Goal: Information Seeking & Learning: Find specific fact

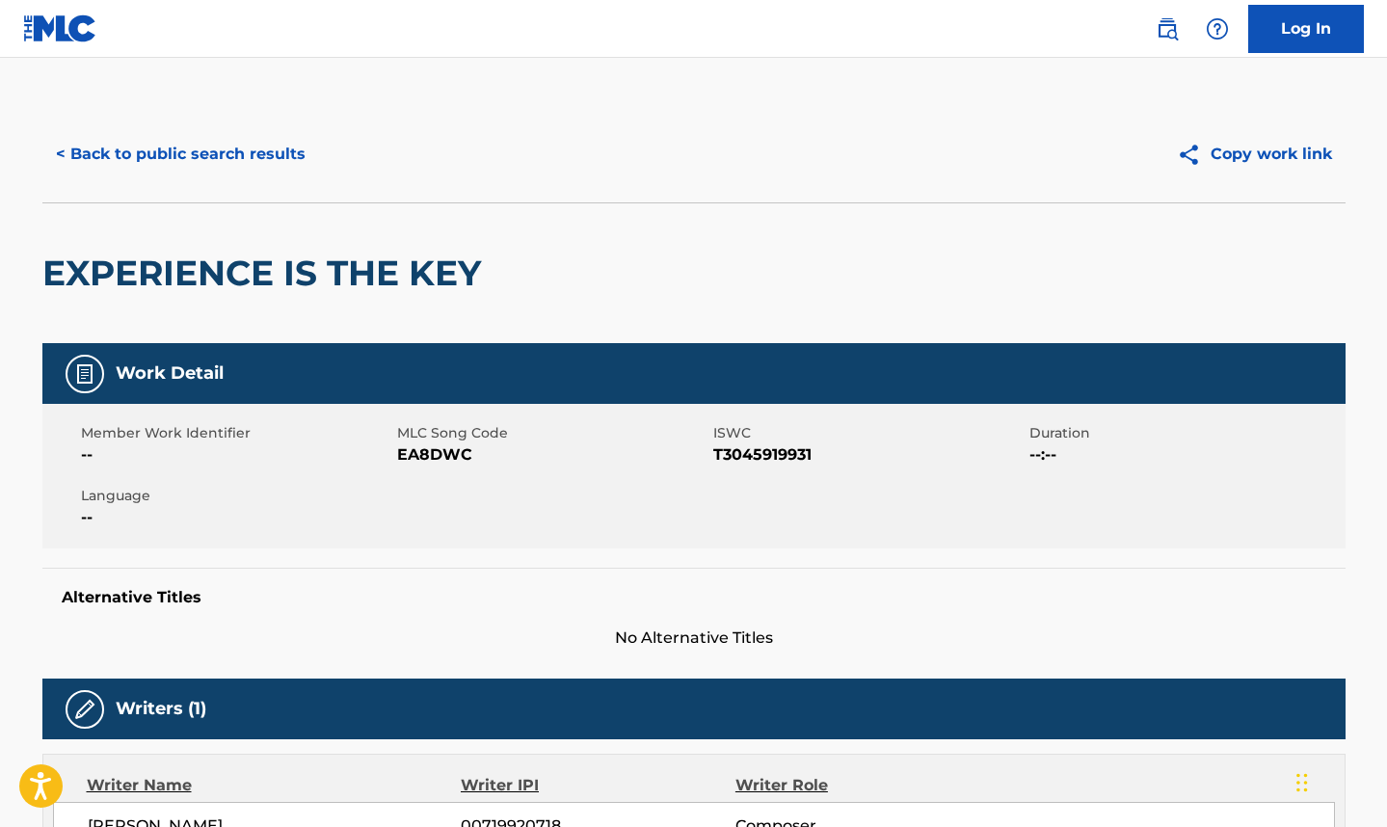
click at [180, 163] on button "< Back to public search results" at bounding box center [180, 154] width 277 height 48
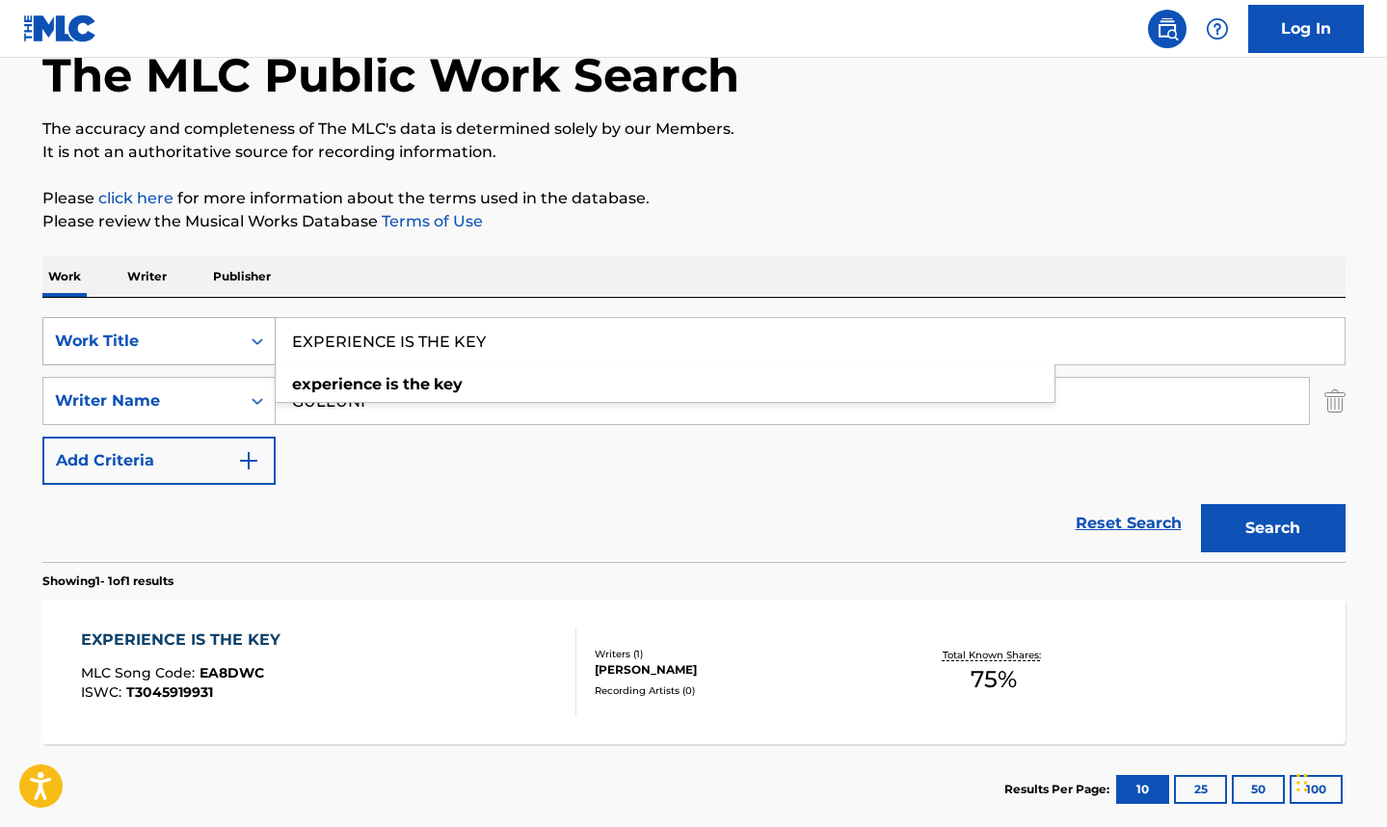
drag, startPoint x: 501, startPoint y: 328, endPoint x: 259, endPoint y: 342, distance: 242.4
click at [259, 342] on div "SearchWithCriteria5bcd4ab8-6f70-415b-af63-6253ba1a0a70 Work Title EXPERIENCE IS…" at bounding box center [693, 341] width 1303 height 48
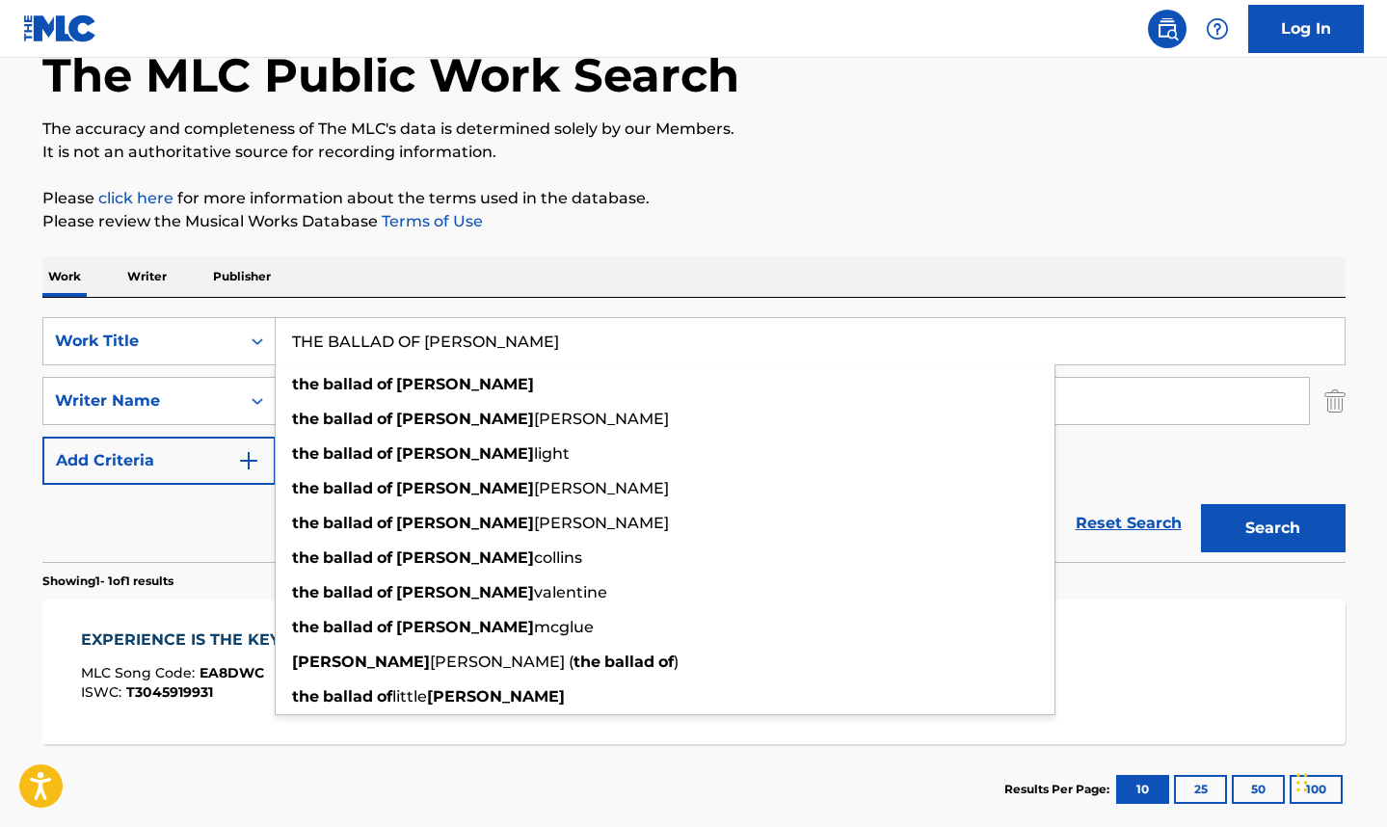
type input "THE BALLAD OF [PERSON_NAME]"
click at [859, 163] on p "It is not an authoritative source for recording information." at bounding box center [693, 152] width 1303 height 23
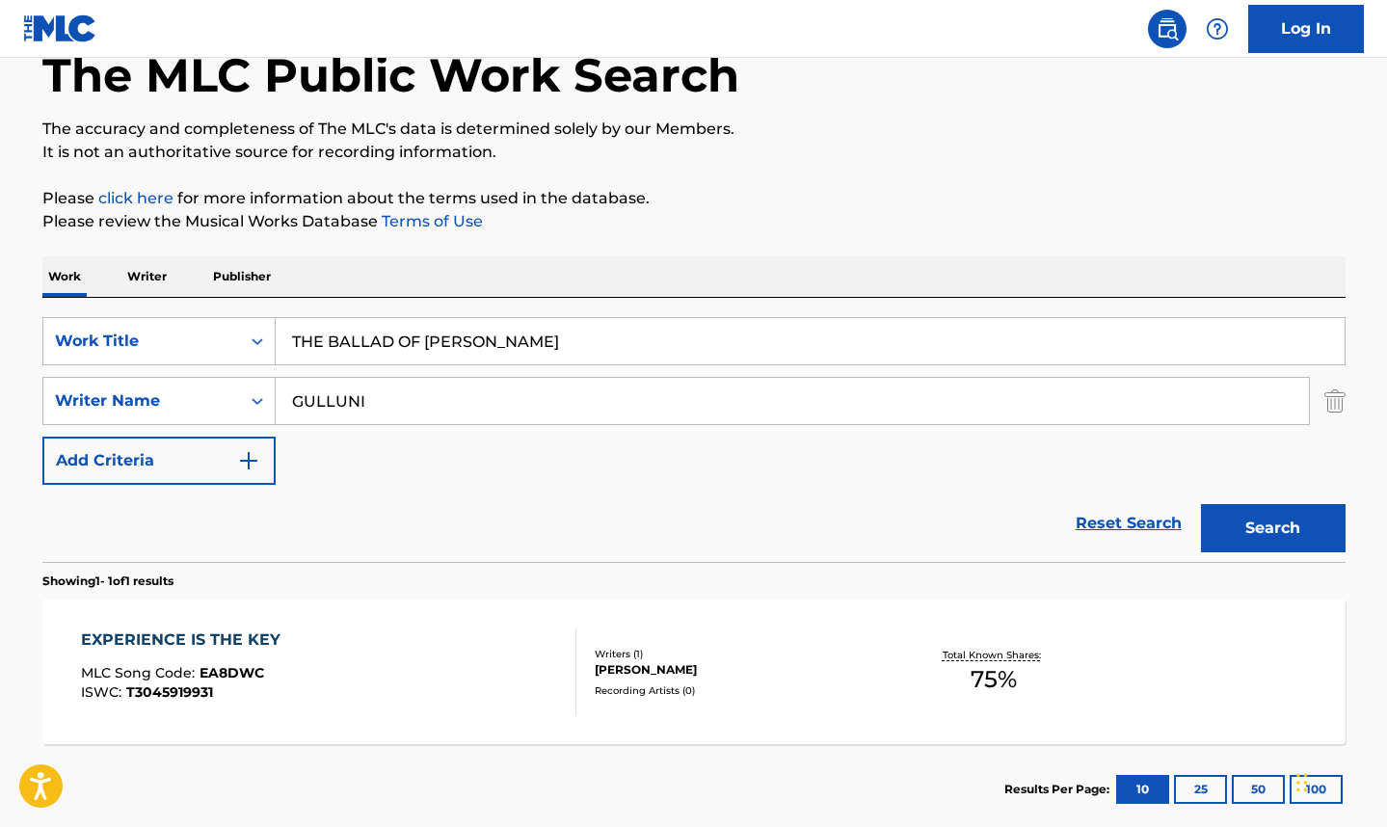
click at [438, 394] on input "GULLUNI" at bounding box center [792, 401] width 1033 height 46
type input "G"
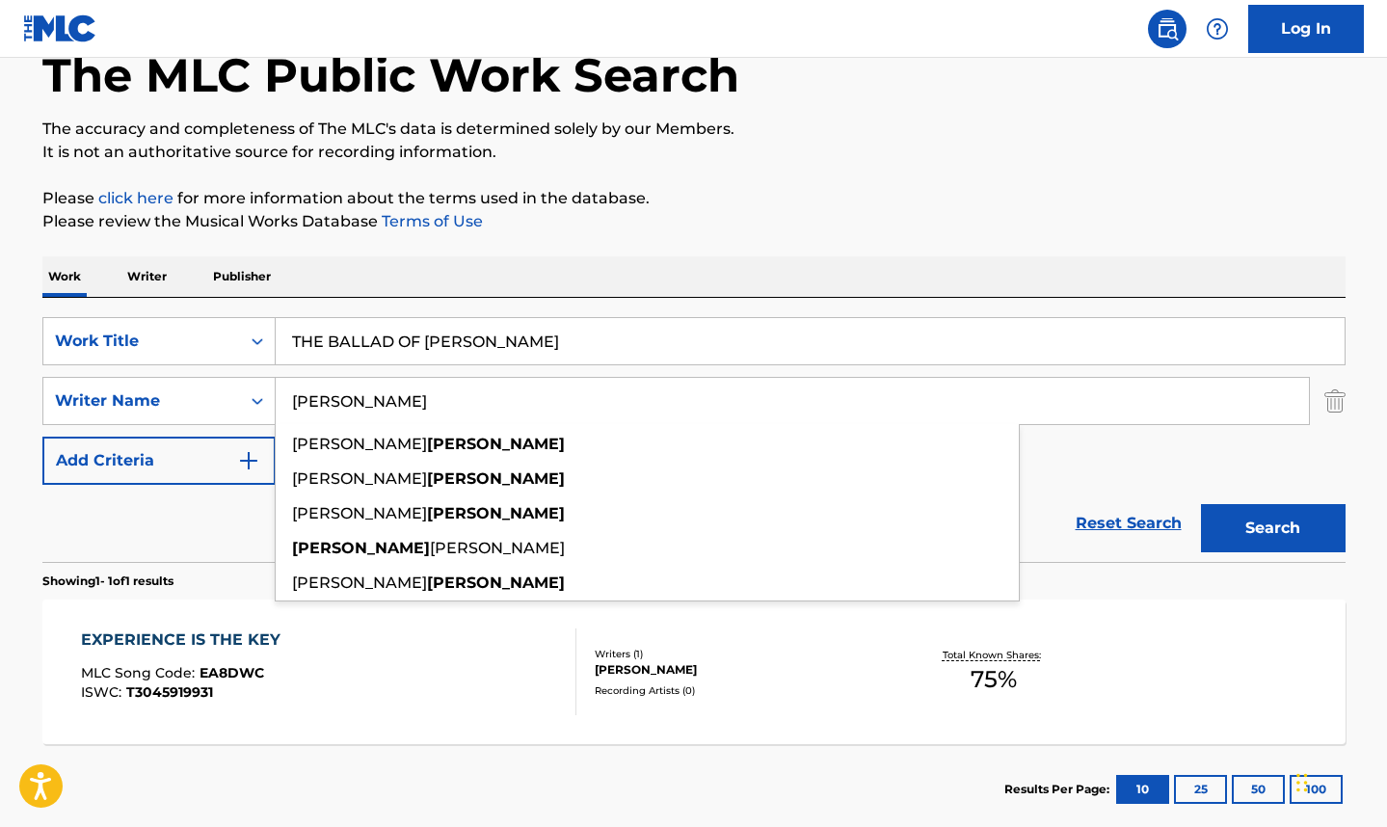
type input "[PERSON_NAME]"
click at [1201, 504] on button "Search" at bounding box center [1273, 528] width 145 height 48
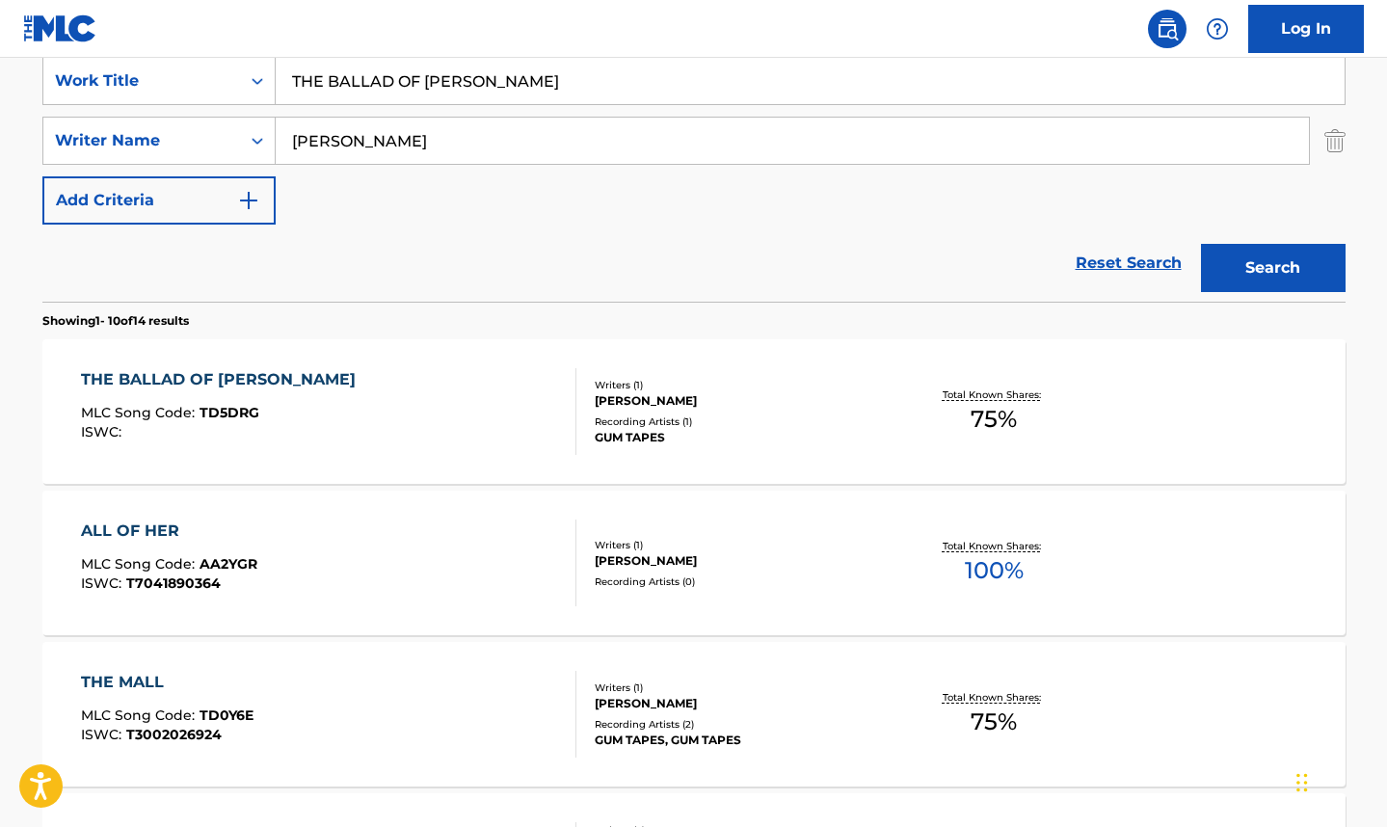
scroll to position [401, 0]
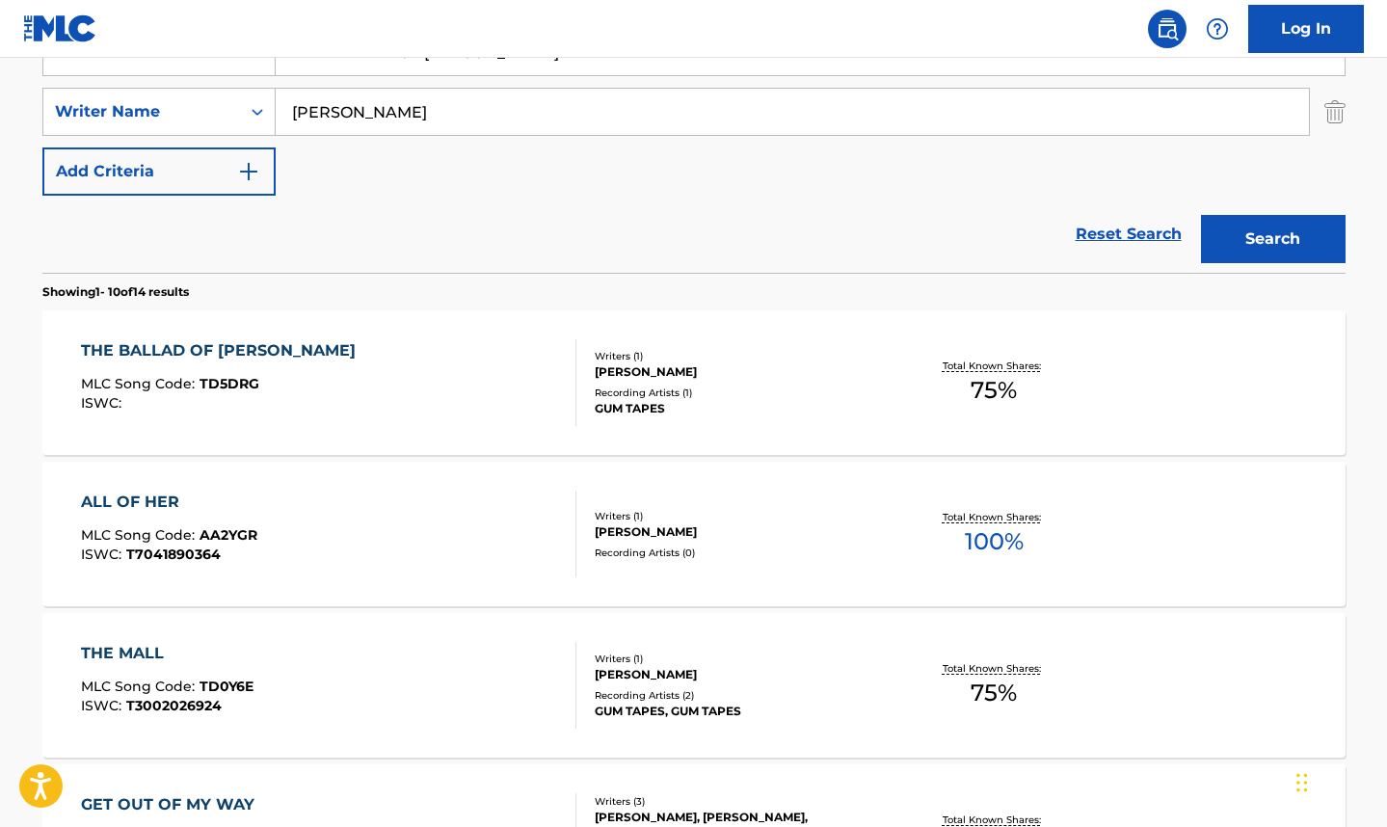
click at [783, 352] on div "Writers ( 1 )" at bounding box center [740, 356] width 291 height 14
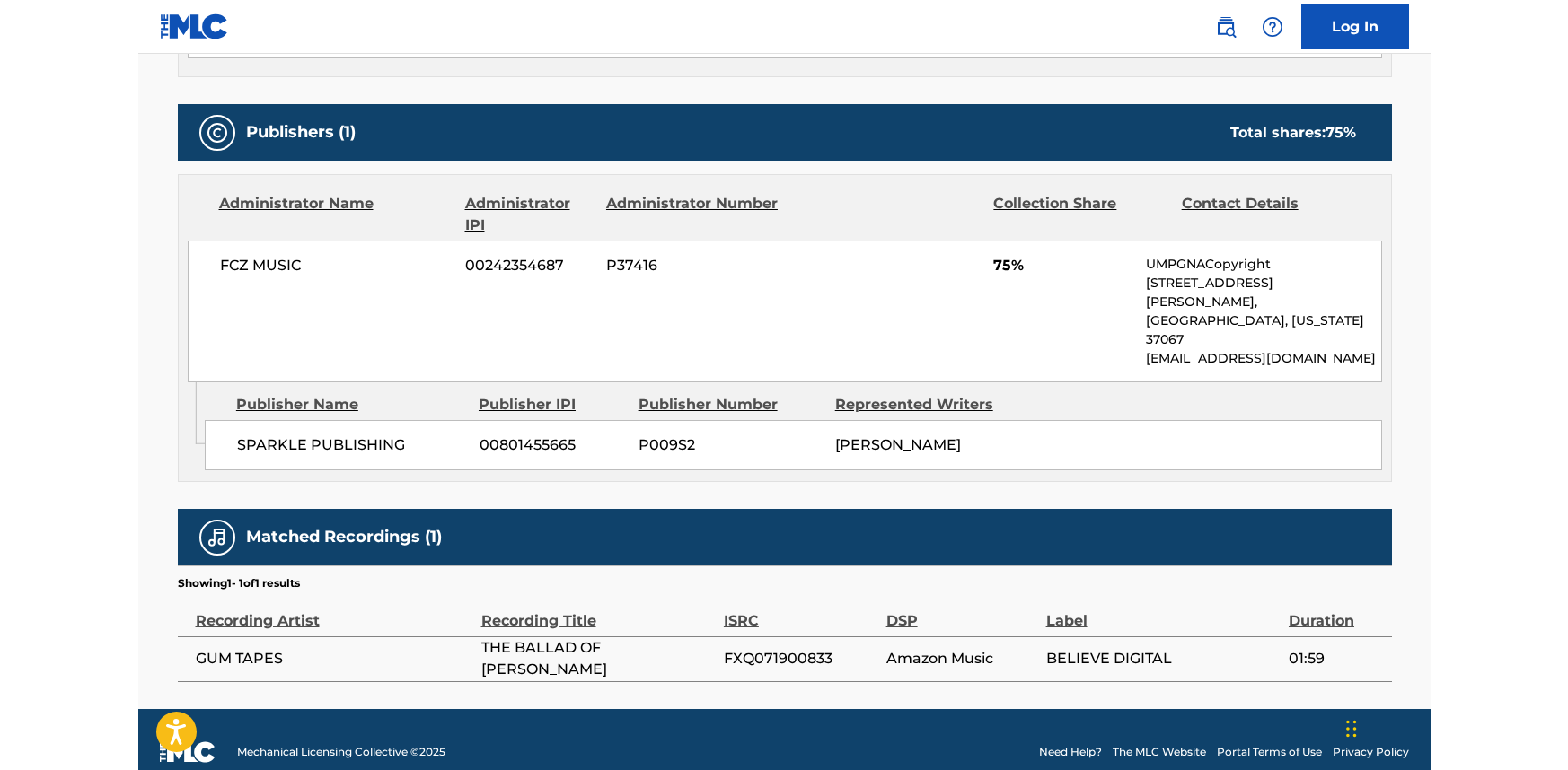
scroll to position [737, 0]
